Goal: Information Seeking & Learning: Learn about a topic

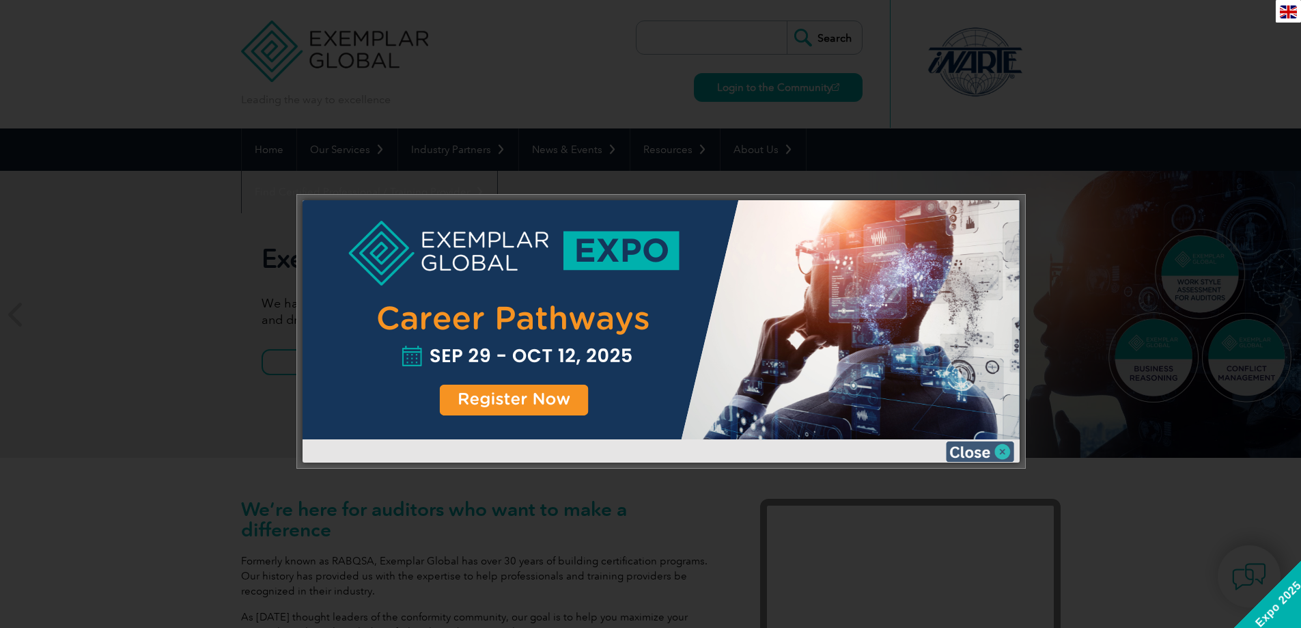
click at [989, 449] on img at bounding box center [980, 451] width 68 height 20
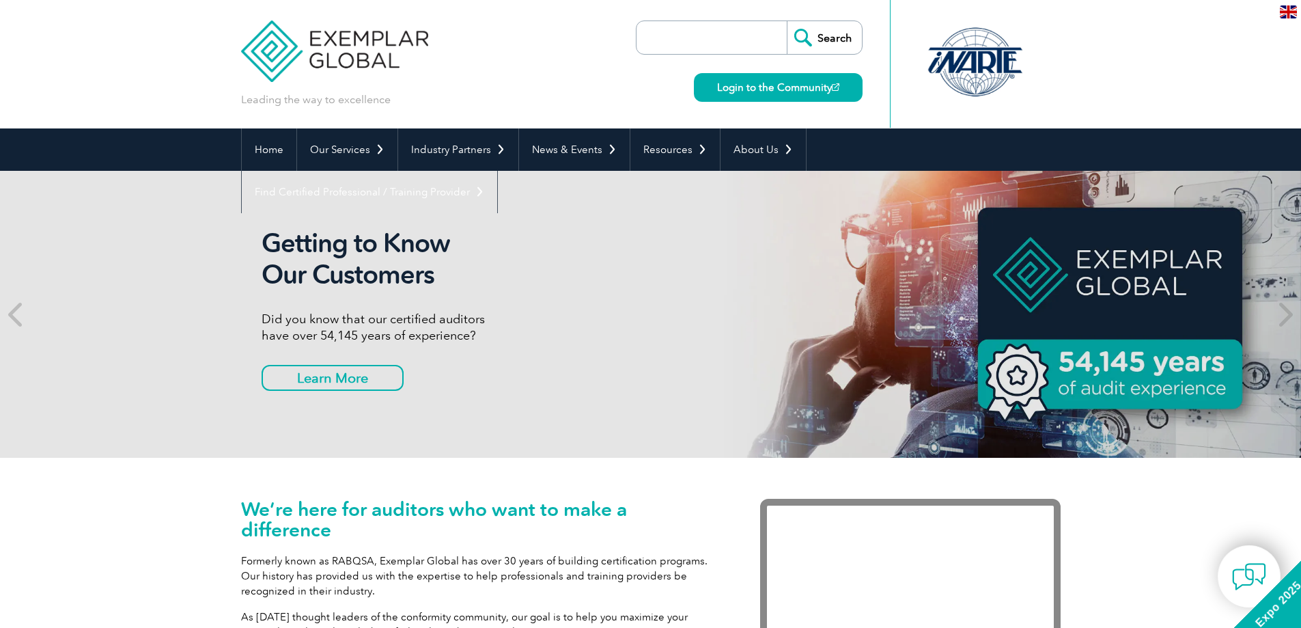
drag, startPoint x: 85, startPoint y: 575, endPoint x: 72, endPoint y: 580, distance: 13.8
click at [80, 578] on div "We’re here for auditors who want to make a difference Formerly known as RABQSA,…" at bounding box center [650, 603] width 1301 height 292
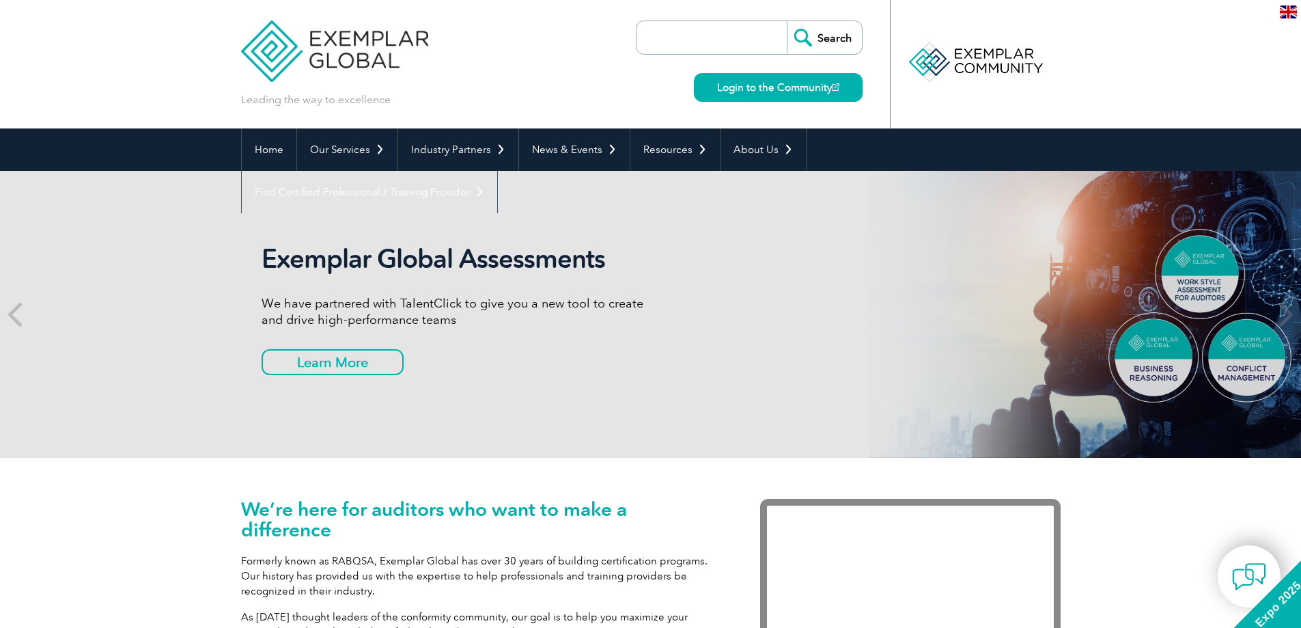
scroll to position [68, 0]
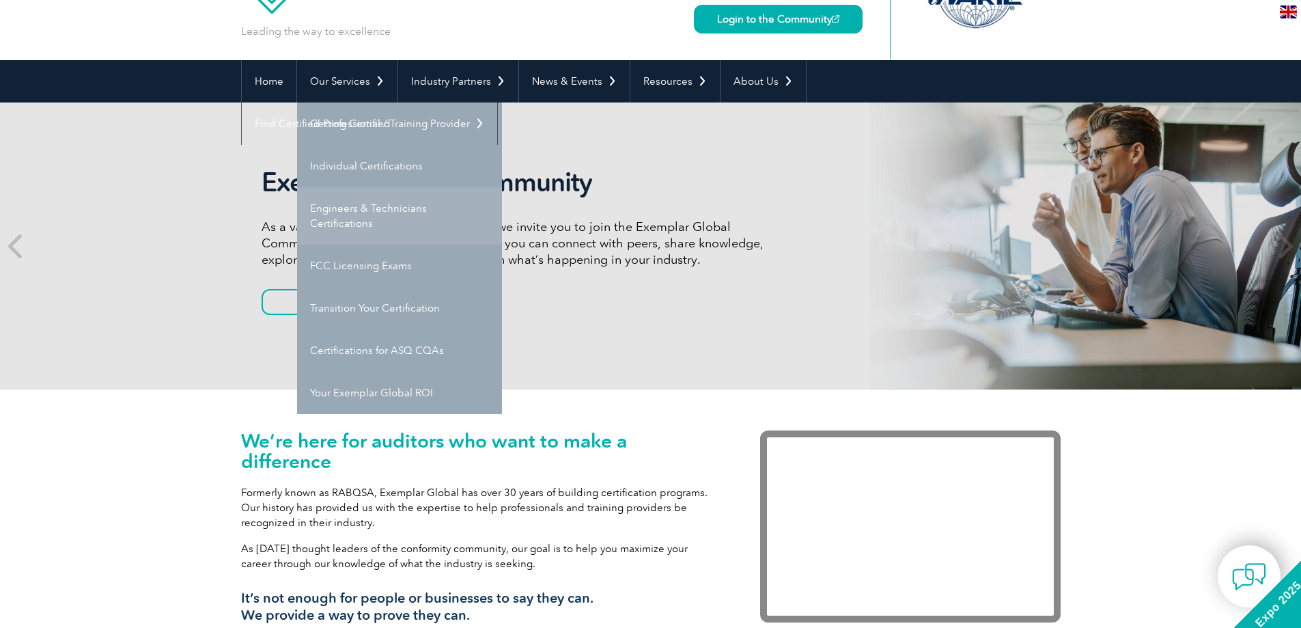
click at [339, 214] on link "Engineers & Technicians Certifications" at bounding box center [399, 215] width 205 height 57
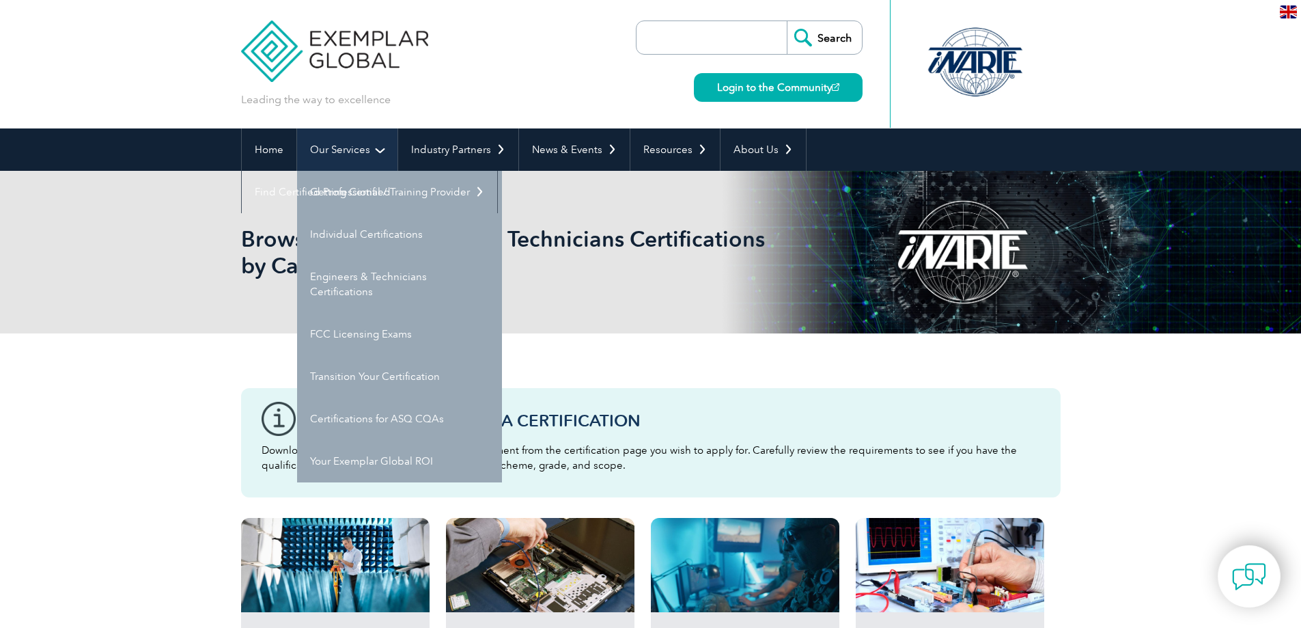
click at [376, 152] on link "Our Services" at bounding box center [347, 149] width 100 height 42
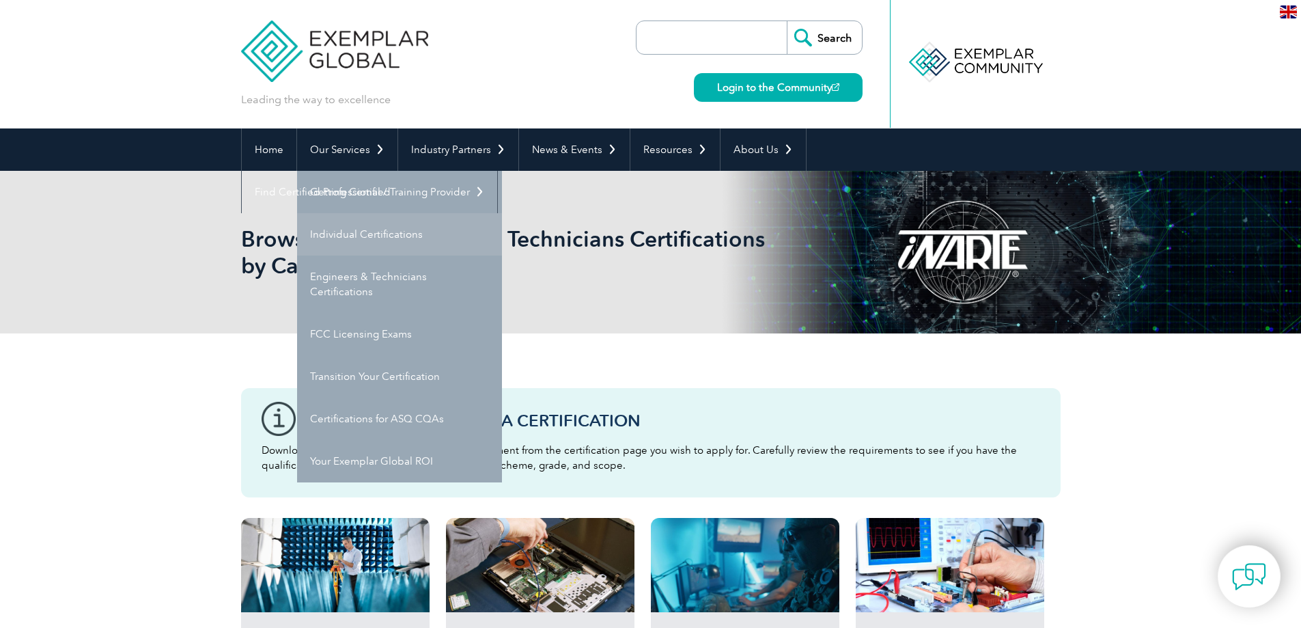
click at [398, 232] on link "Individual Certifications" at bounding box center [399, 234] width 205 height 42
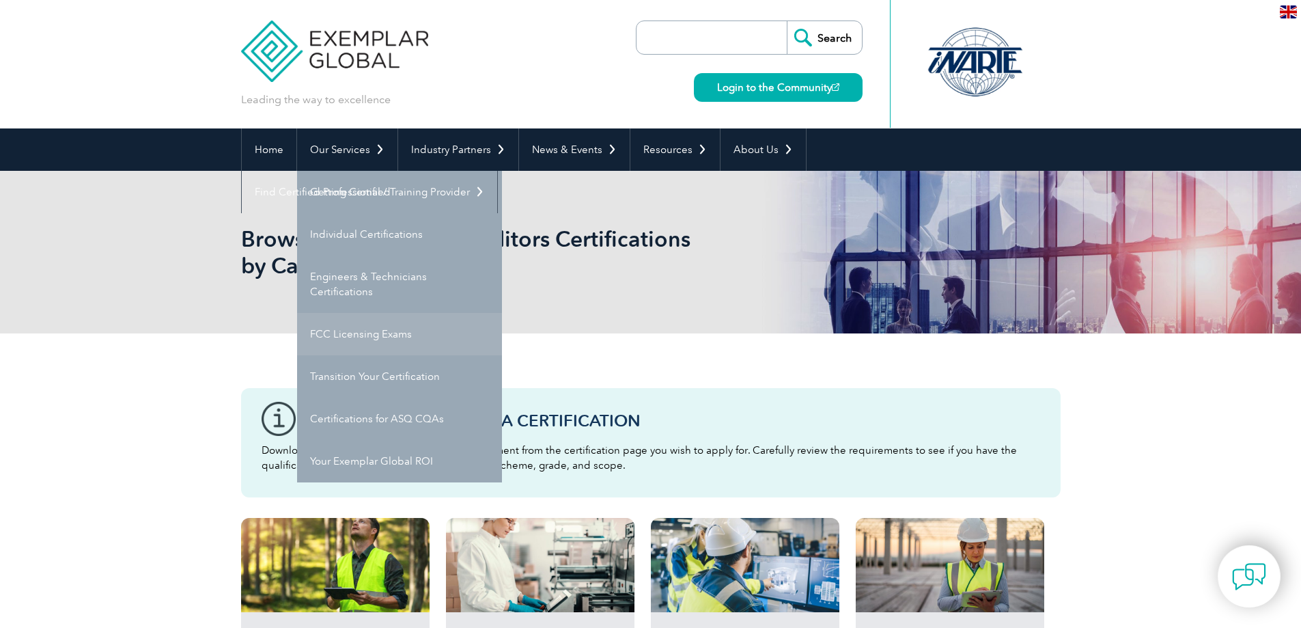
click at [380, 338] on link "FCC Licensing Exams" at bounding box center [399, 334] width 205 height 42
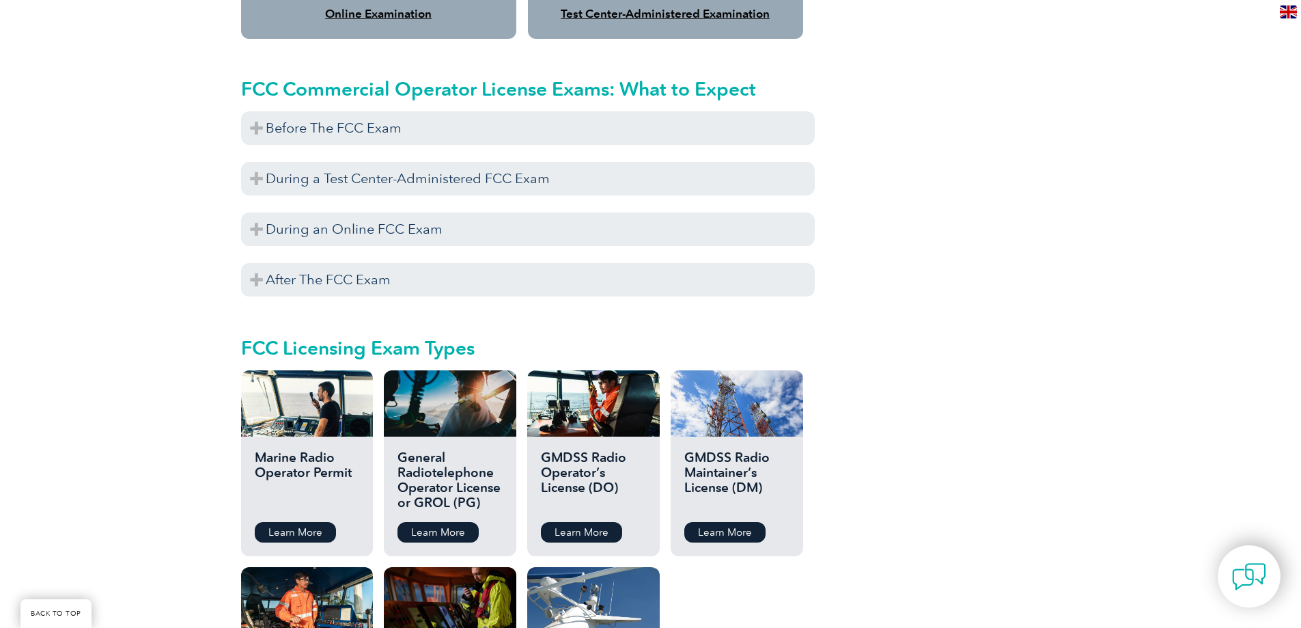
scroll to position [1024, 0]
